Goal: Task Accomplishment & Management: Use online tool/utility

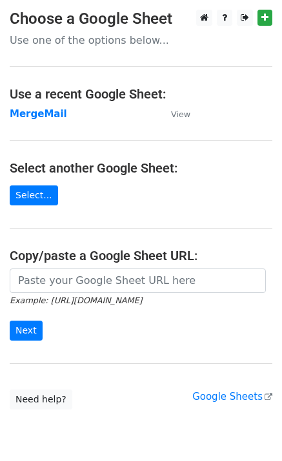
click at [48, 118] on strong "MergeMail" at bounding box center [38, 114] width 57 height 12
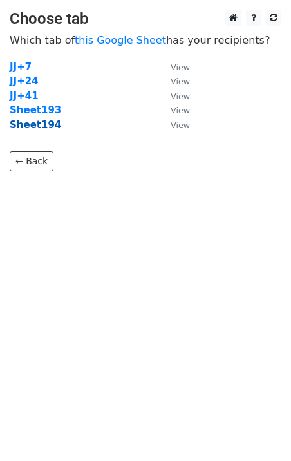
click at [48, 129] on strong "Sheet194" at bounding box center [36, 125] width 52 height 12
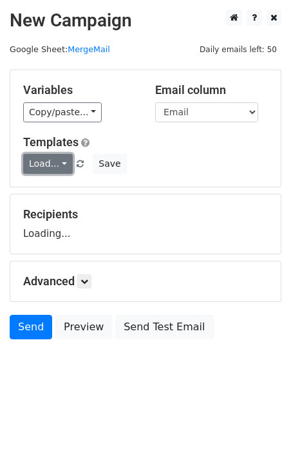
click at [35, 165] on link "Load..." at bounding box center [48, 164] width 50 height 20
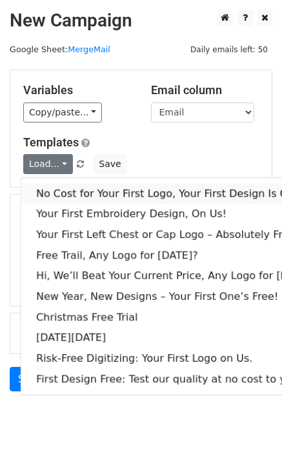
click at [47, 186] on link "No Cost for Your First Logo, Your First Design Is On Us!" at bounding box center [176, 193] width 311 height 21
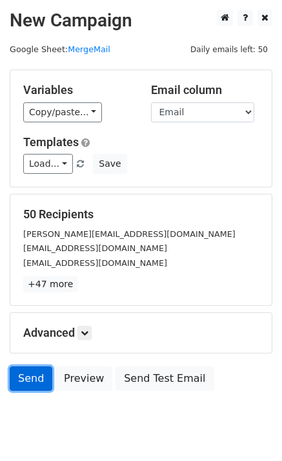
click at [33, 380] on link "Send" at bounding box center [31, 379] width 43 height 24
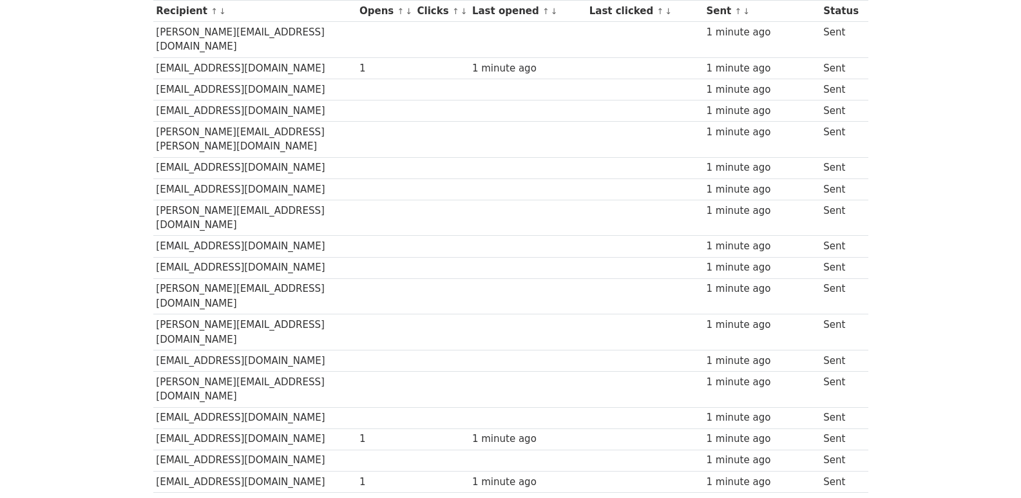
scroll to position [897, 0]
